Goal: Information Seeking & Learning: Learn about a topic

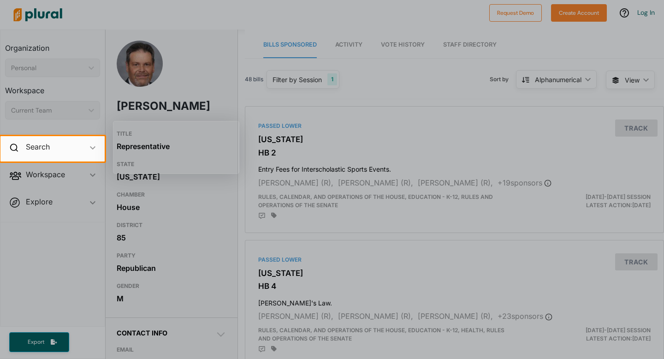
click at [211, 78] on div at bounding box center [332, 68] width 664 height 136
